Goal: Task Accomplishment & Management: Manage account settings

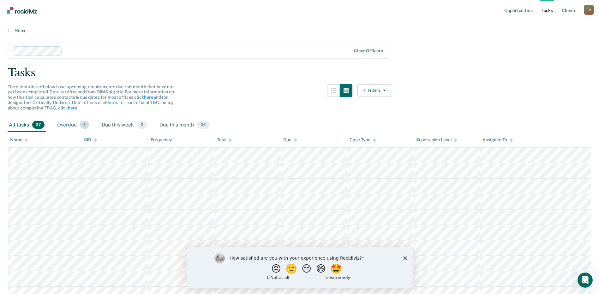
click at [73, 123] on div "Overdue 1" at bounding box center [73, 125] width 34 height 14
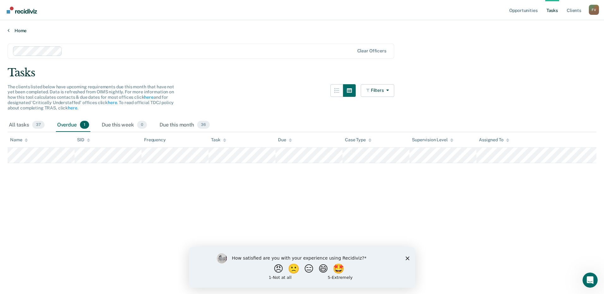
click at [17, 31] on link "Home" at bounding box center [302, 31] width 588 height 6
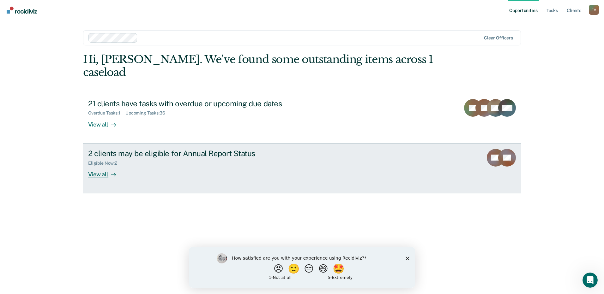
click at [108, 166] on div "View all" at bounding box center [105, 172] width 35 height 12
click at [98, 166] on div "View all" at bounding box center [105, 172] width 35 height 12
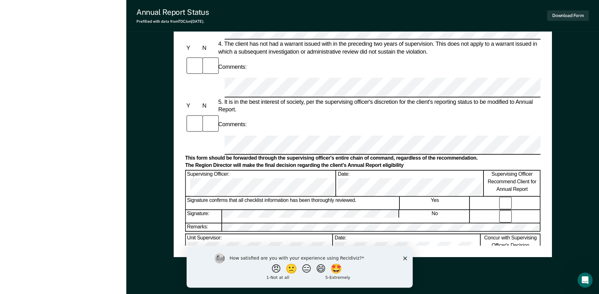
scroll to position [300, 0]
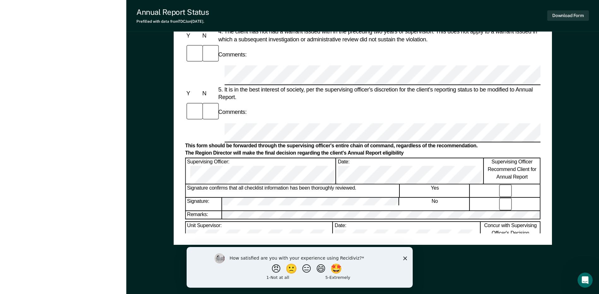
click at [405, 259] on polygon "Close survey" at bounding box center [405, 258] width 4 height 4
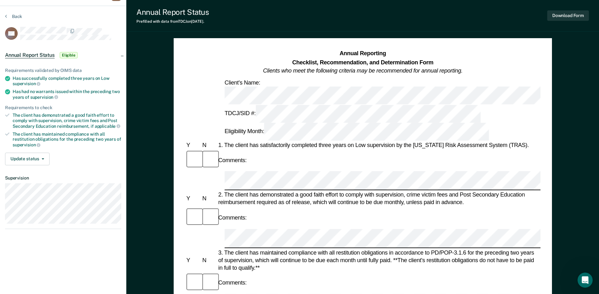
scroll to position [0, 0]
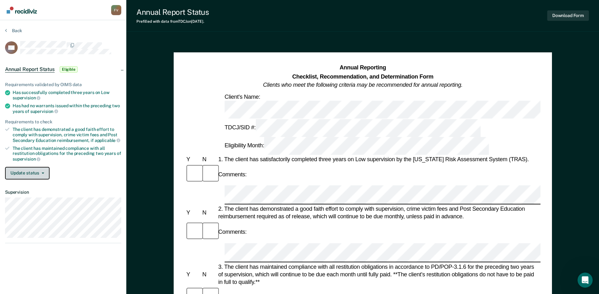
click at [22, 171] on button "Update status" at bounding box center [27, 173] width 45 height 13
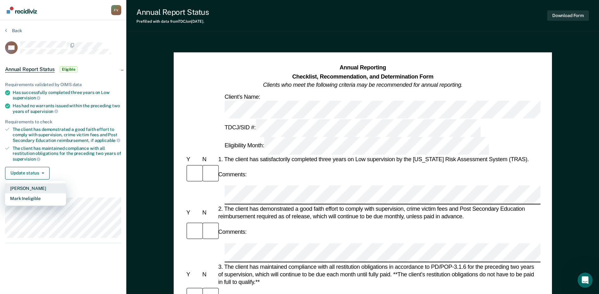
click at [31, 186] on button "[PERSON_NAME]" at bounding box center [35, 188] width 61 height 10
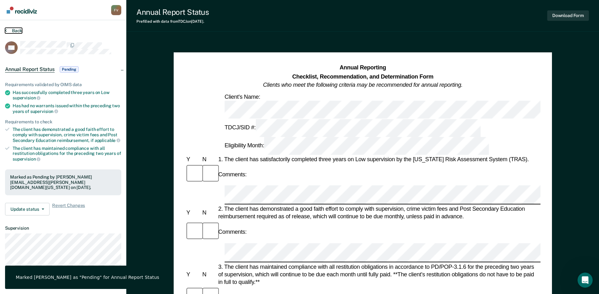
click at [20, 31] on button "Back" at bounding box center [13, 31] width 17 height 6
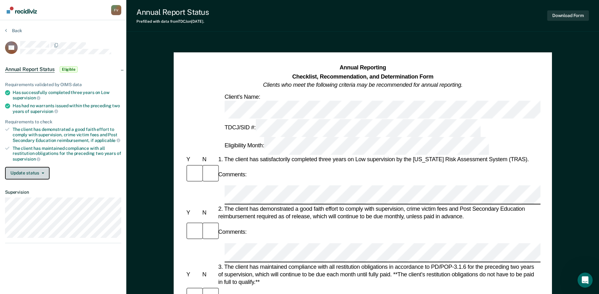
click at [37, 170] on button "Update status" at bounding box center [27, 173] width 45 height 13
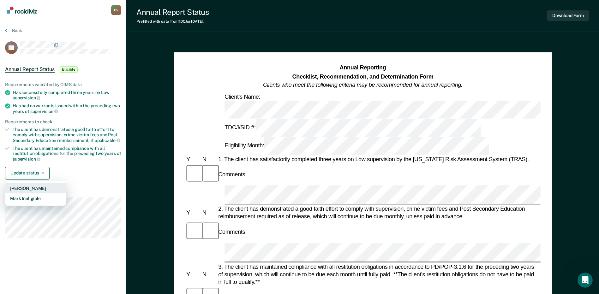
click at [34, 184] on button "[PERSON_NAME]" at bounding box center [35, 188] width 61 height 10
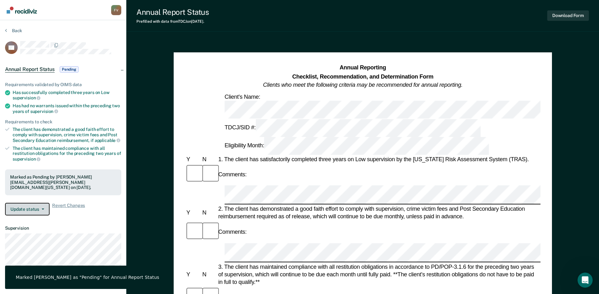
click at [28, 207] on button "Update status" at bounding box center [27, 209] width 45 height 13
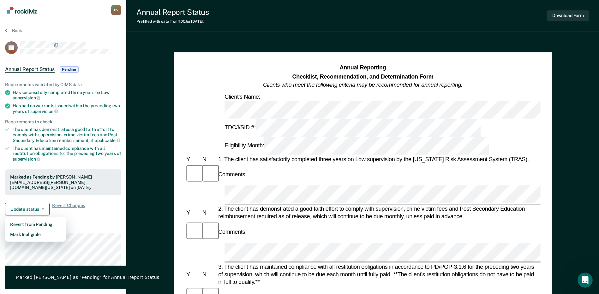
click at [41, 175] on div "Marked as Pending by [PERSON_NAME][EMAIL_ADDRESS][PERSON_NAME][DOMAIN_NAME][US_…" at bounding box center [63, 183] width 106 height 16
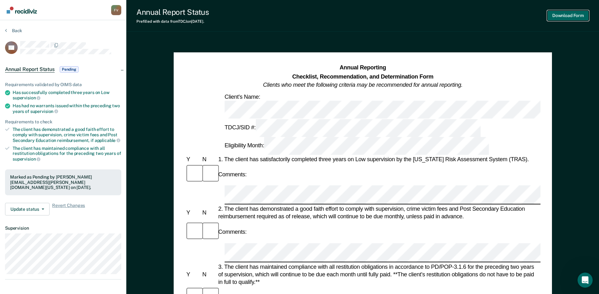
click at [566, 12] on button "Download Form" at bounding box center [568, 15] width 42 height 10
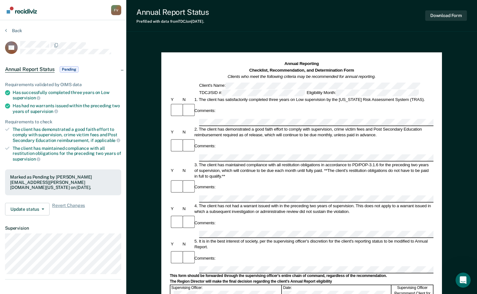
click at [27, 30] on div "Back" at bounding box center [63, 34] width 116 height 13
click at [20, 30] on button "Back" at bounding box center [13, 31] width 17 height 6
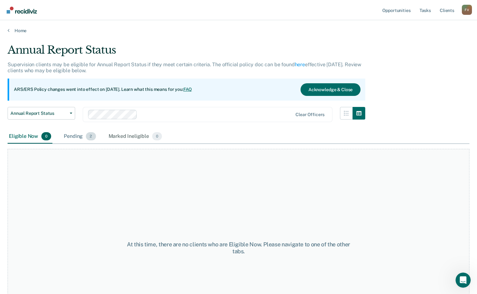
click at [70, 136] on div "Pending 2" at bounding box center [80, 137] width 34 height 14
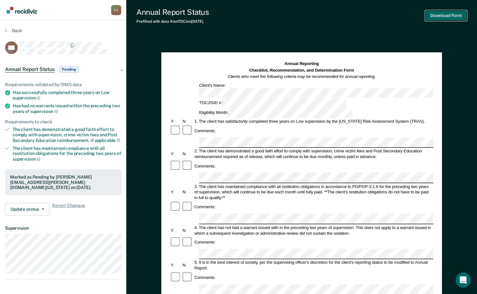
click at [441, 17] on button "Download Form" at bounding box center [446, 15] width 42 height 10
